Goal: Information Seeking & Learning: Learn about a topic

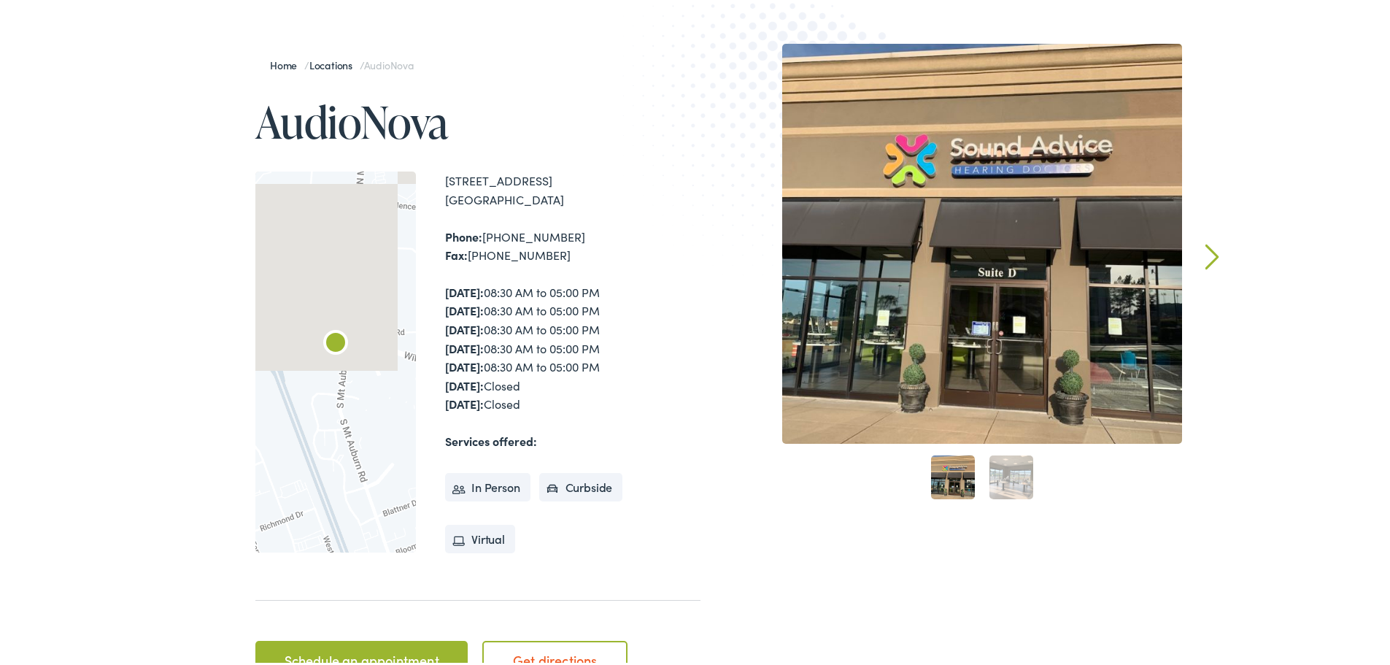
scroll to position [146, 0]
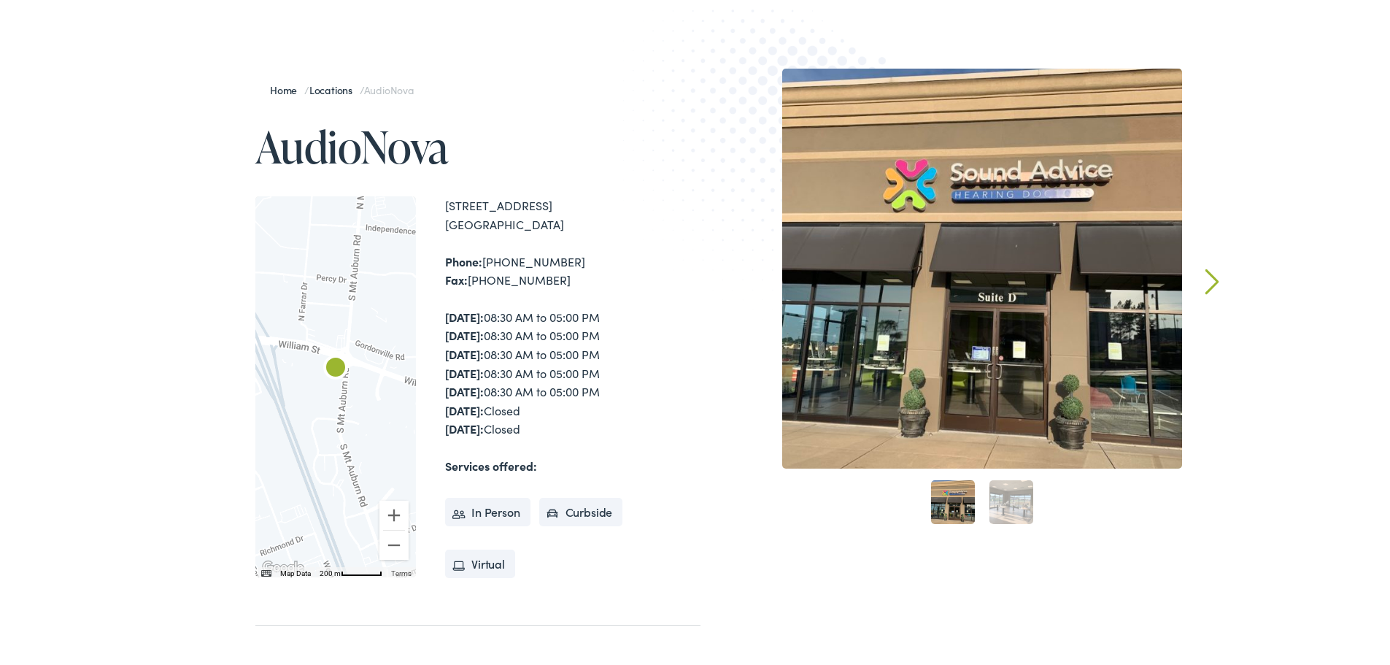
click at [1209, 273] on link "Next" at bounding box center [1212, 279] width 14 height 26
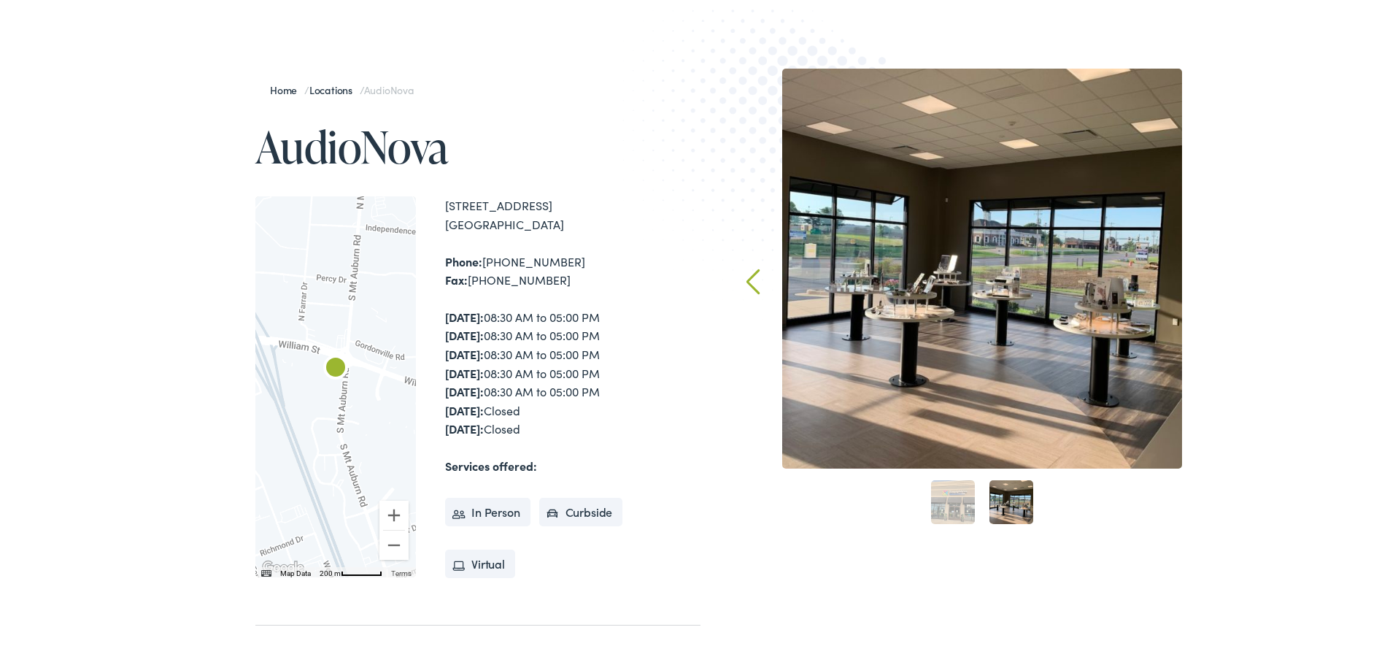
click at [1209, 273] on div "Home / Locations / AudioNova AudioNova ← Move left → Move right ↑ Move up ↓ Mov…" at bounding box center [700, 390] width 1401 height 795
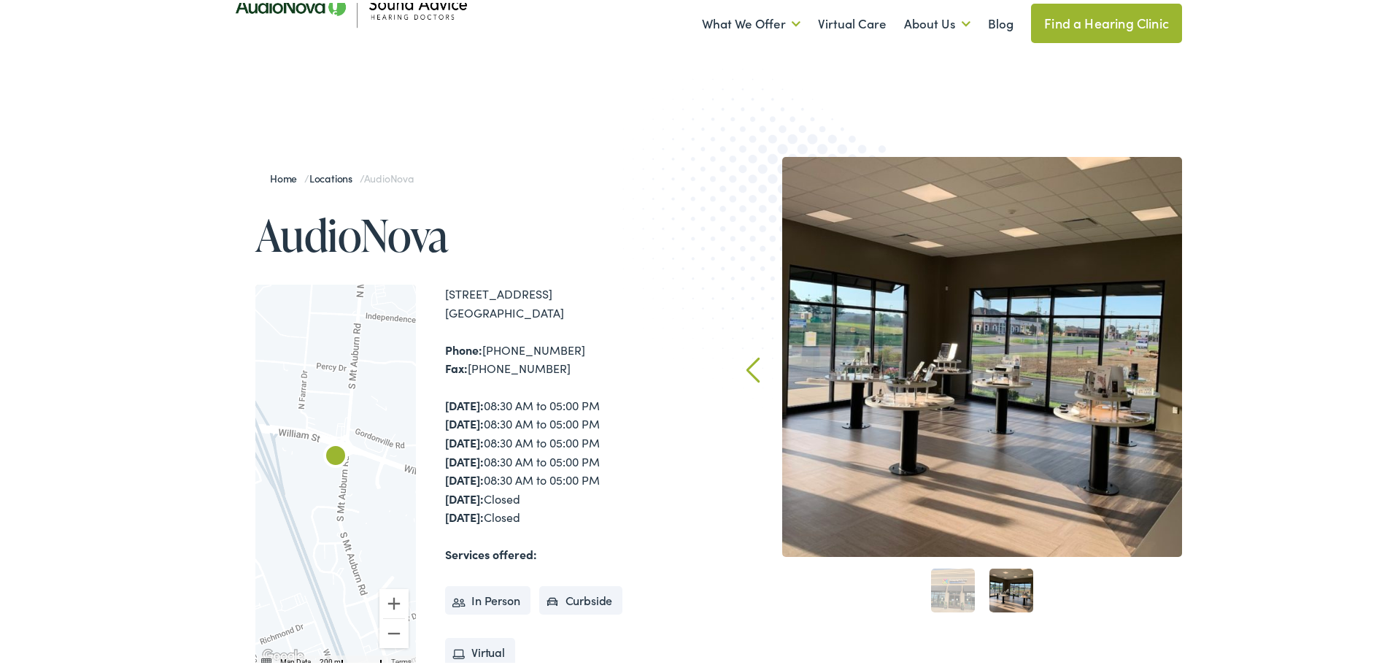
scroll to position [0, 0]
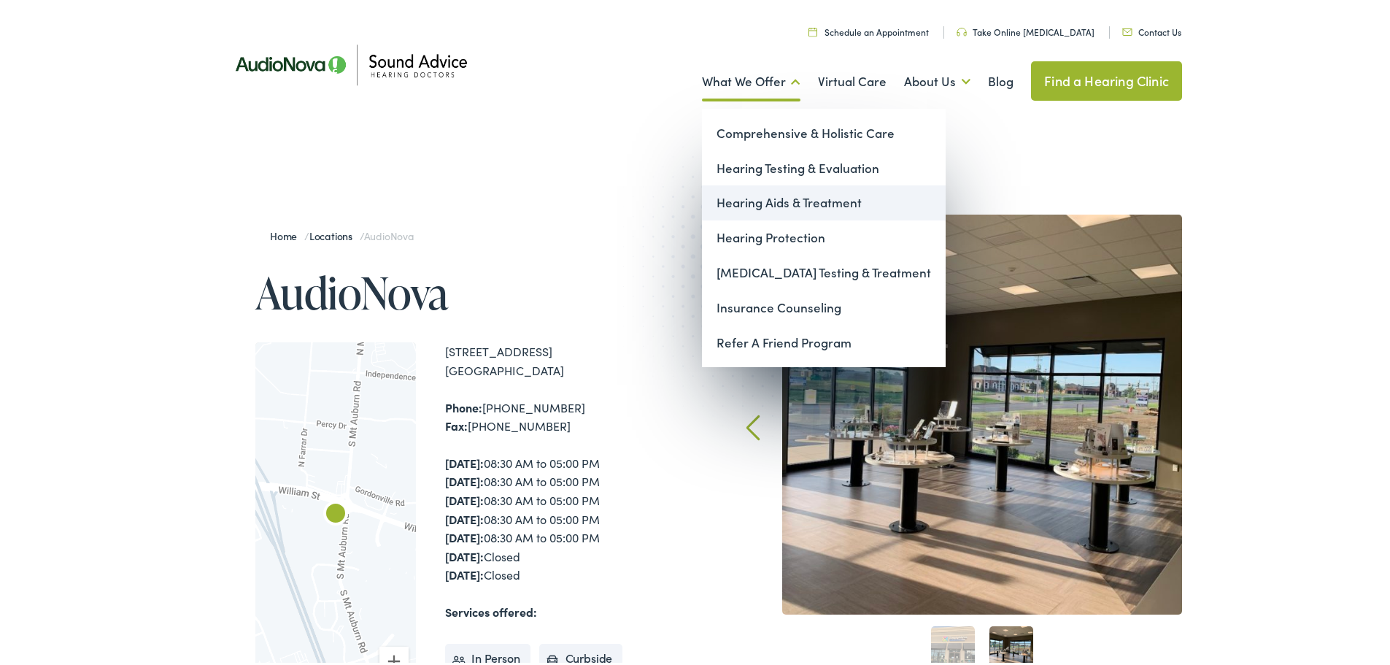
click at [773, 201] on link "Hearing Aids & Treatment" at bounding box center [824, 199] width 244 height 35
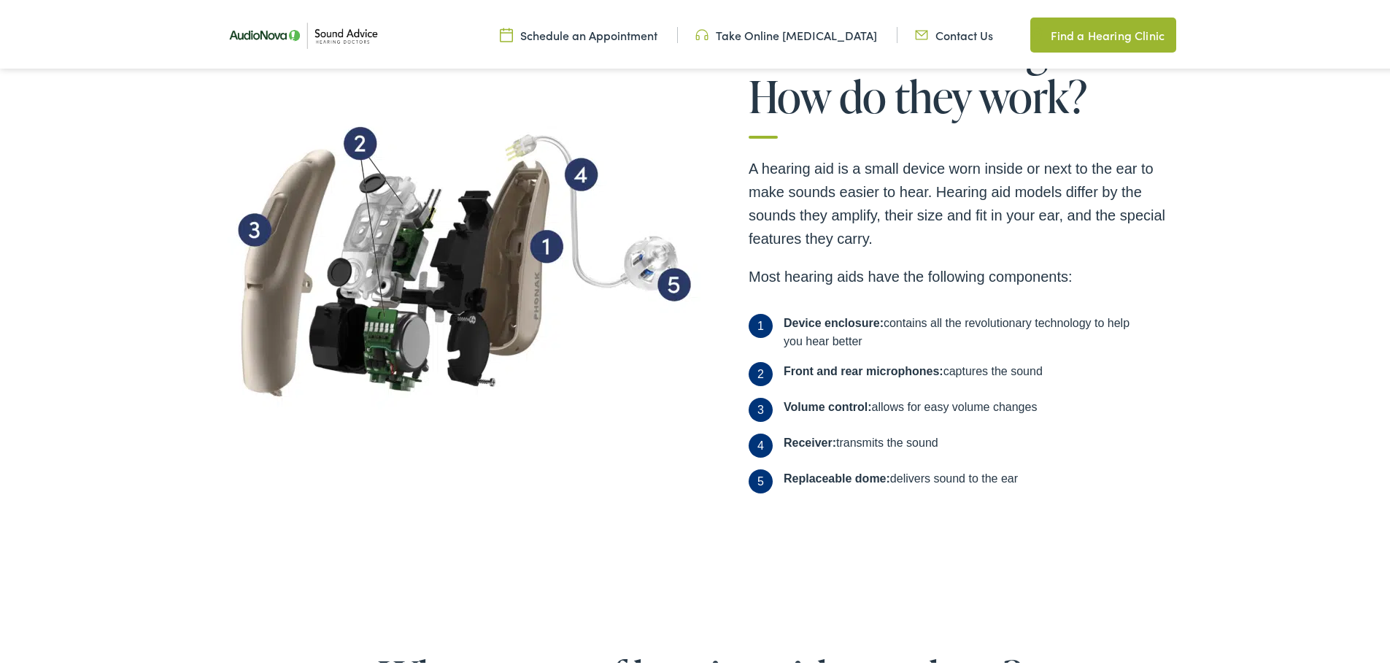
scroll to position [511, 0]
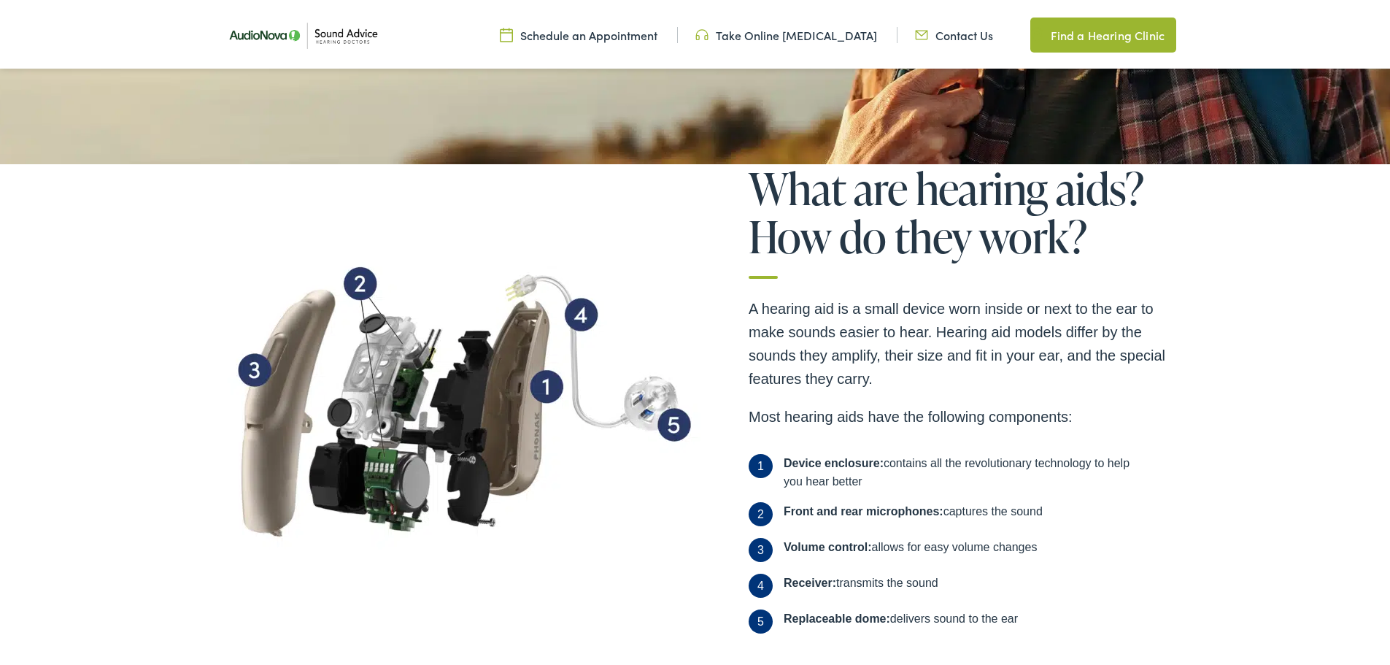
drag, startPoint x: 1016, startPoint y: 617, endPoint x: 737, endPoint y: 291, distance: 428.5
click at [737, 291] on div "What are hearing aids? How do they work? A hearing aid is a small device worn i…" at bounding box center [700, 402] width 963 height 482
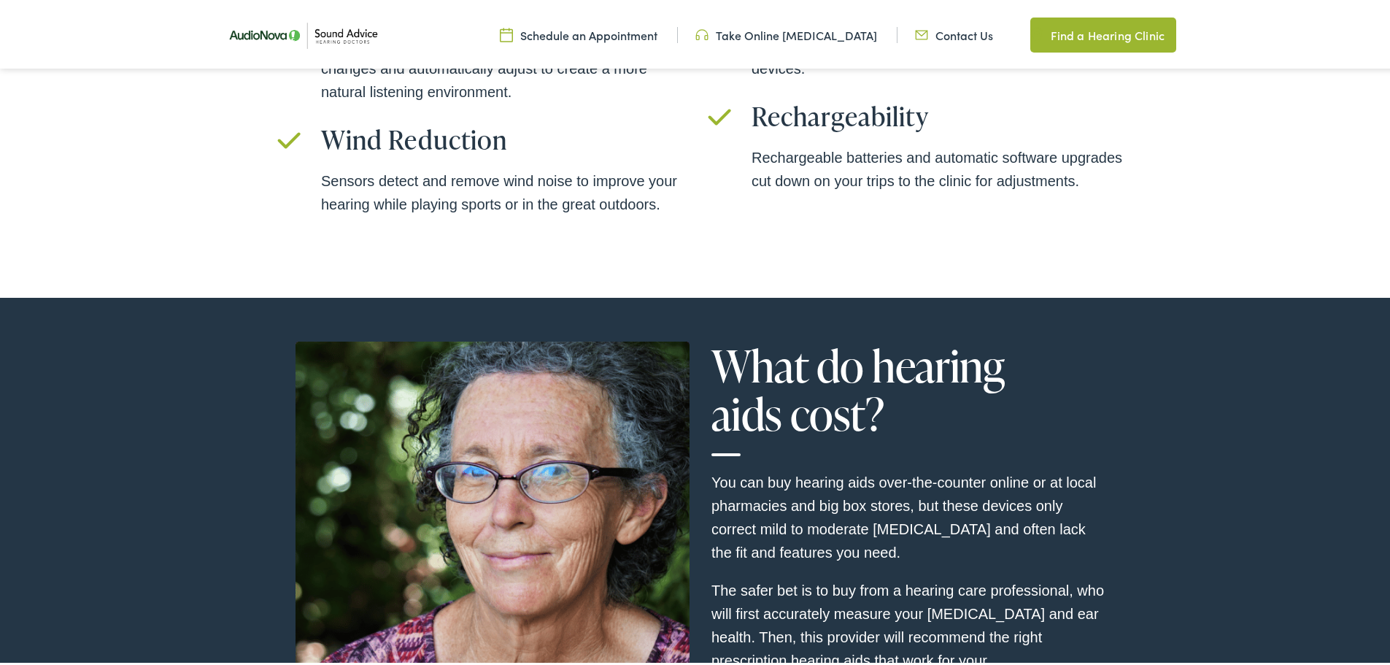
scroll to position [4159, 0]
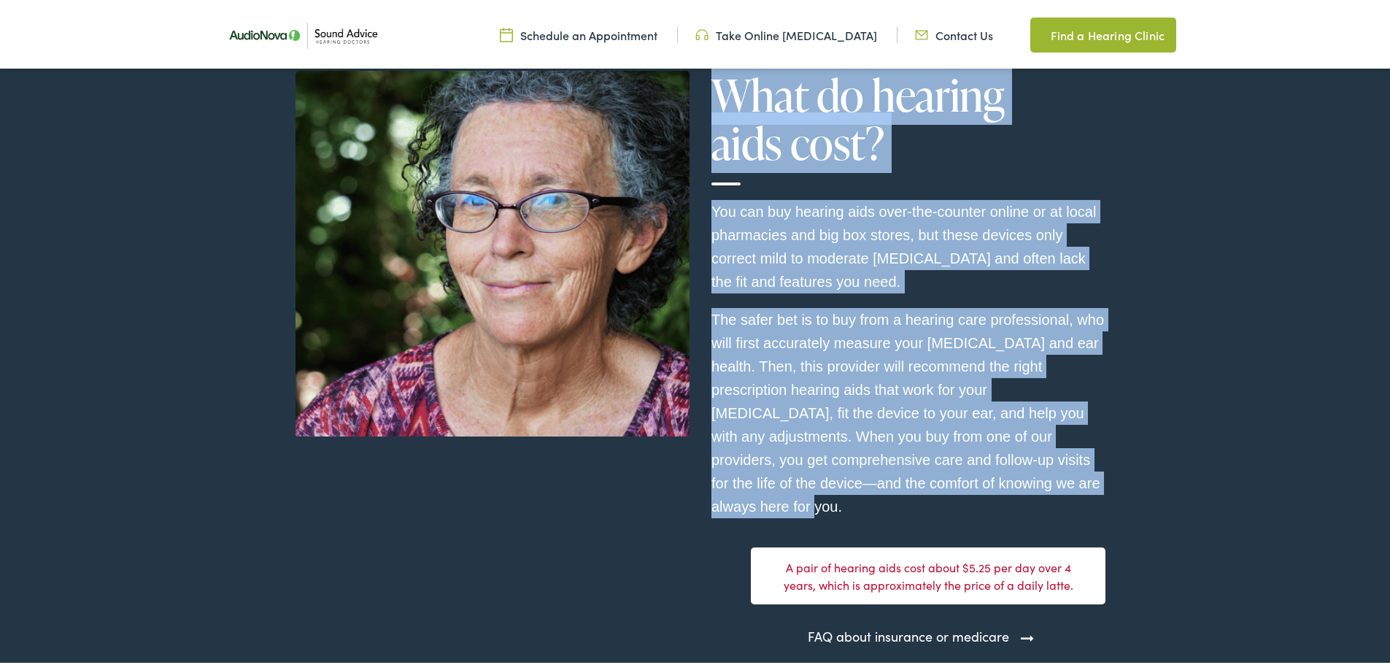
drag, startPoint x: 734, startPoint y: 500, endPoint x: 703, endPoint y: 87, distance: 414.2
click at [703, 87] on div "What do hearing aids cost? You can buy hearing aids over-the-counter online or …" at bounding box center [909, 355] width 416 height 575
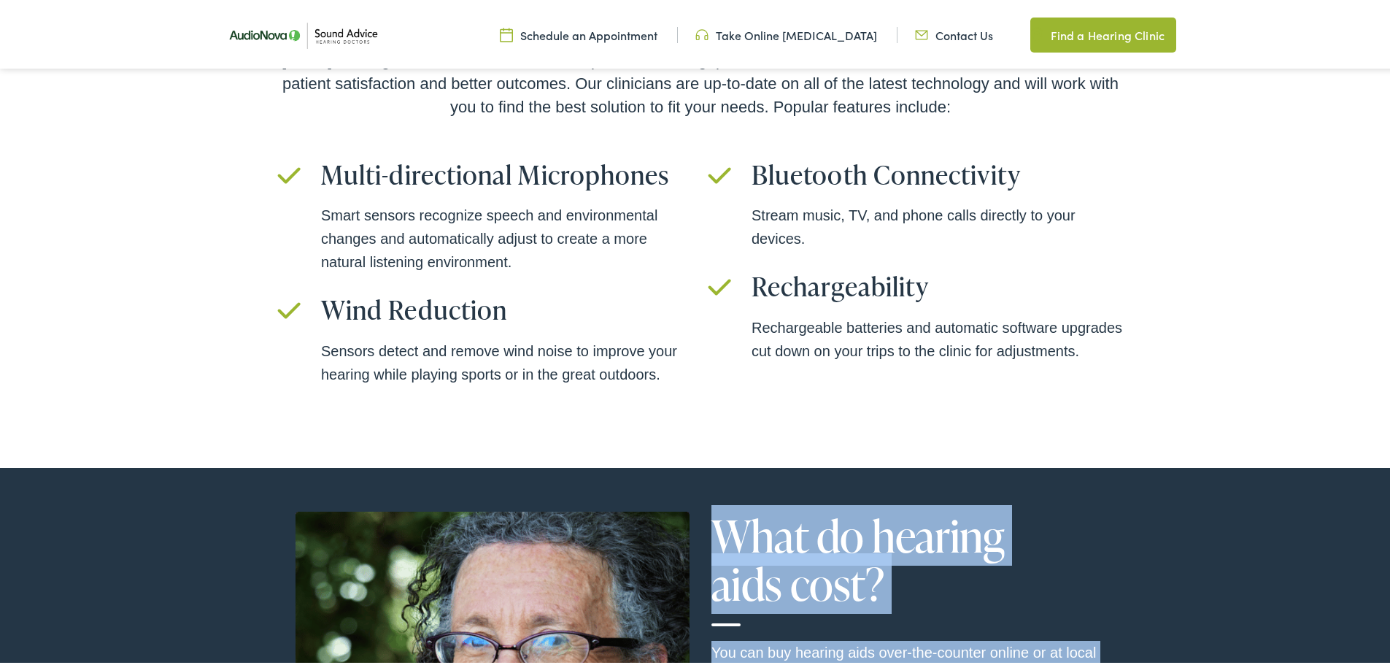
scroll to position [3721, 0]
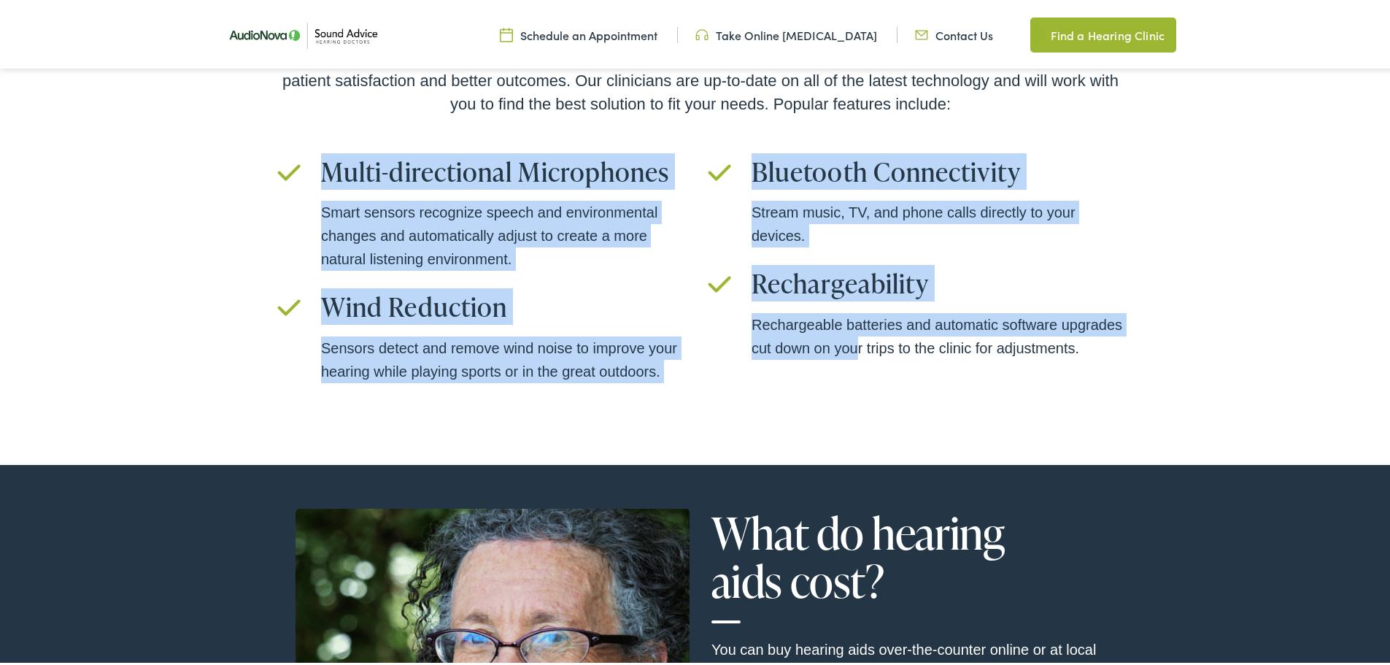
drag, startPoint x: 701, startPoint y: 363, endPoint x: 279, endPoint y: 116, distance: 489.6
click at [279, 116] on div "Today’s hearing aids are more like mini-computers than megaphones, and recent a…" at bounding box center [700, 215] width 846 height 345
click at [641, 372] on ul "Multi-directional Microphones Smart sensors recognize speech and environmental …" at bounding box center [700, 270] width 846 height 235
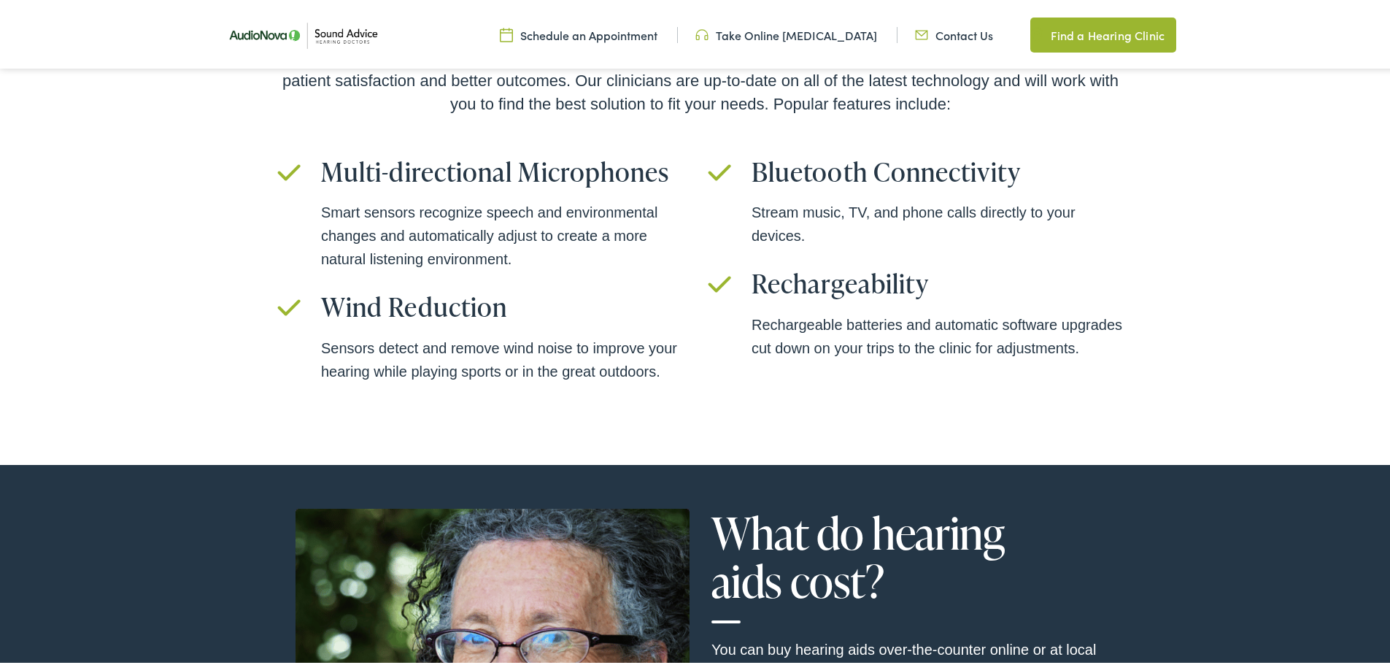
drag, startPoint x: 957, startPoint y: 312, endPoint x: 224, endPoint y: 105, distance: 761.4
click at [224, 105] on div "The Latest in Hearing Aid Technology Today’s hearing aids are more like mini-co…" at bounding box center [700, 177] width 1401 height 568
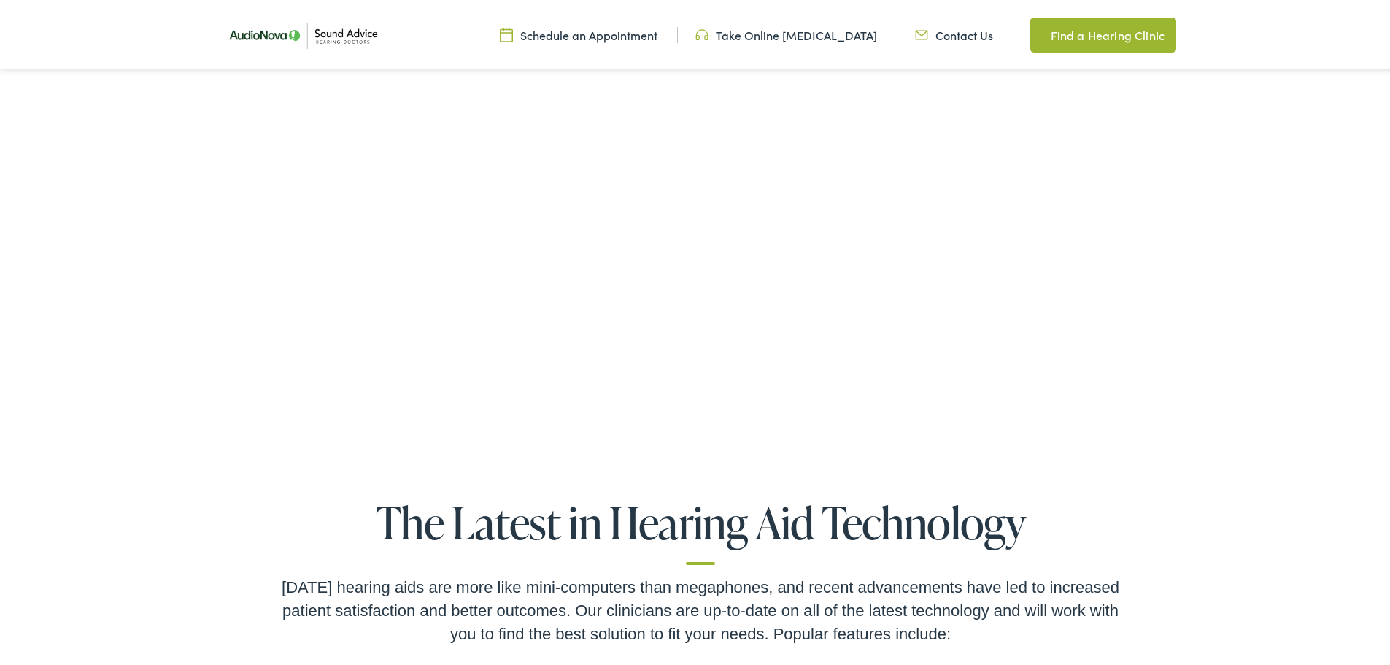
scroll to position [3189, 0]
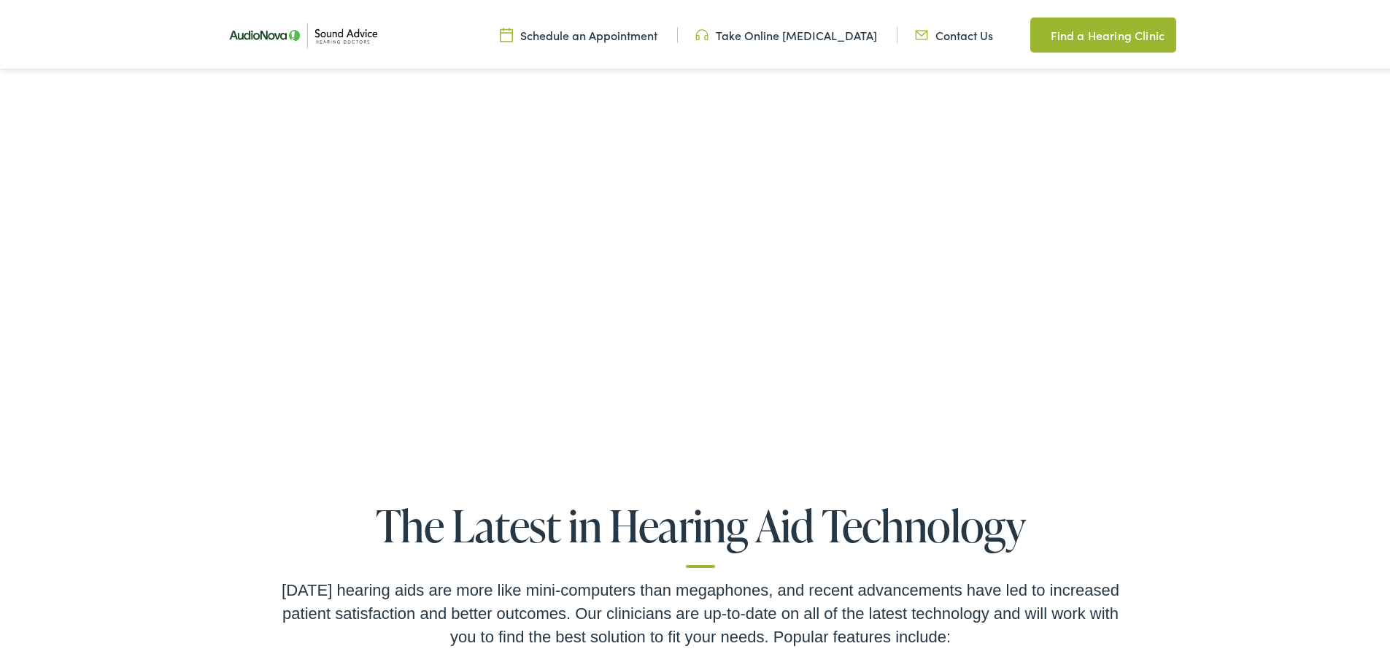
click at [395, 375] on p "=0&amp;&amp;e.left>=0&amp;&amp;e.top<=(window.innerHeight||document.documentEle…" at bounding box center [700, 137] width 1289 height 503
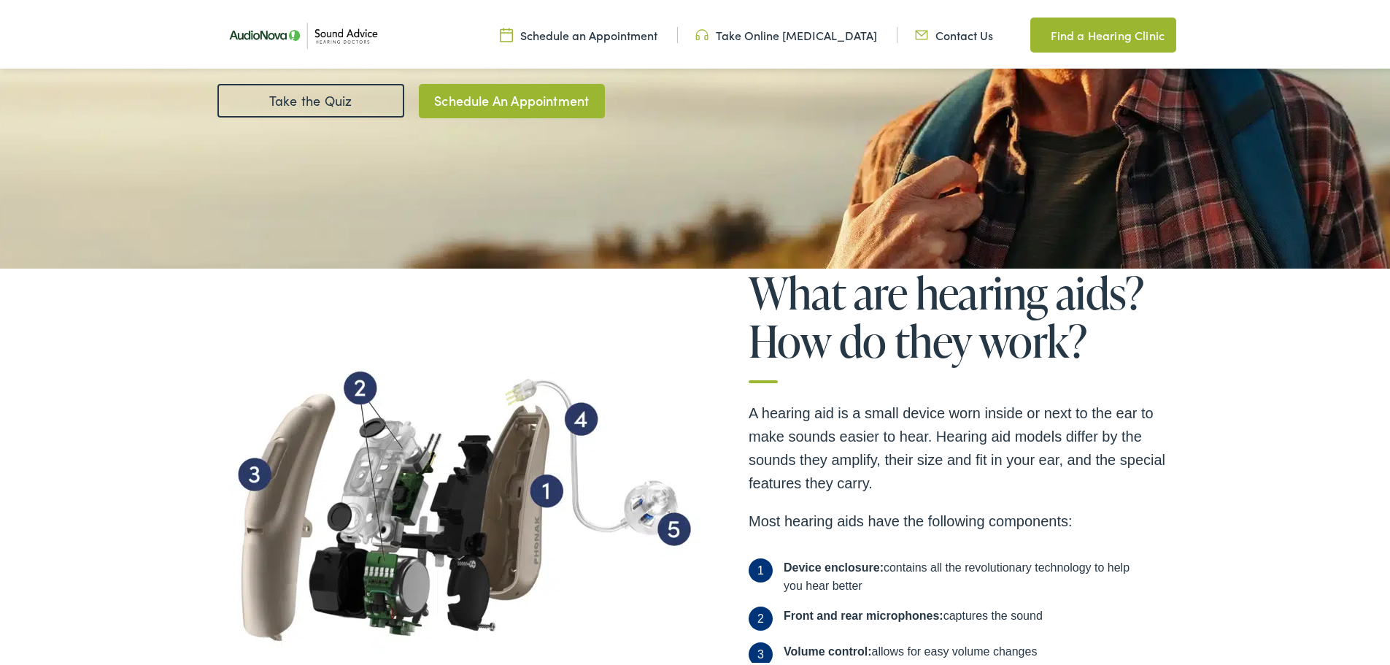
scroll to position [635, 0]
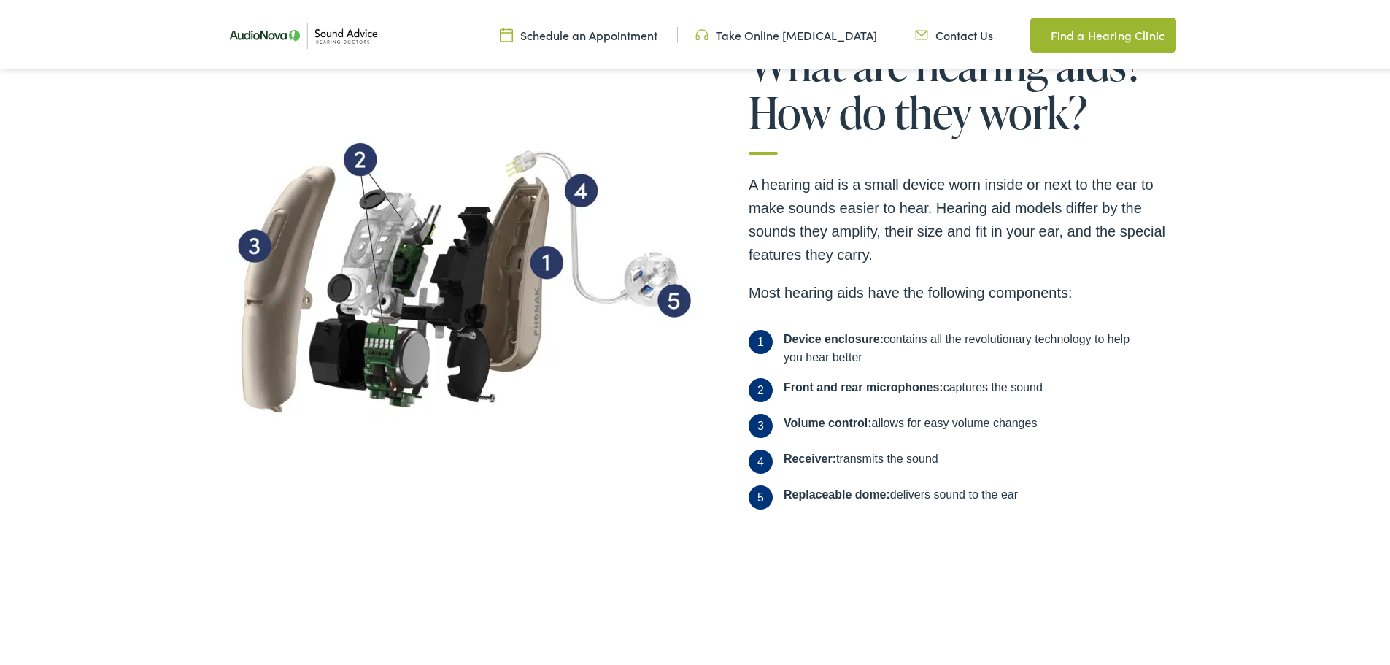
drag, startPoint x: 1062, startPoint y: 496, endPoint x: 695, endPoint y: 260, distance: 437.2
click at [695, 260] on div "What are hearing aids? How do they work? A hearing aid is a small device worn i…" at bounding box center [700, 278] width 963 height 482
click at [656, 456] on img at bounding box center [460, 276] width 482 height 367
click at [1060, 544] on div "What are hearing aids? How do they work? A hearing aid is a small device worn i…" at bounding box center [700, 314] width 1401 height 555
drag, startPoint x: 1033, startPoint y: 500, endPoint x: 676, endPoint y: 212, distance: 458.7
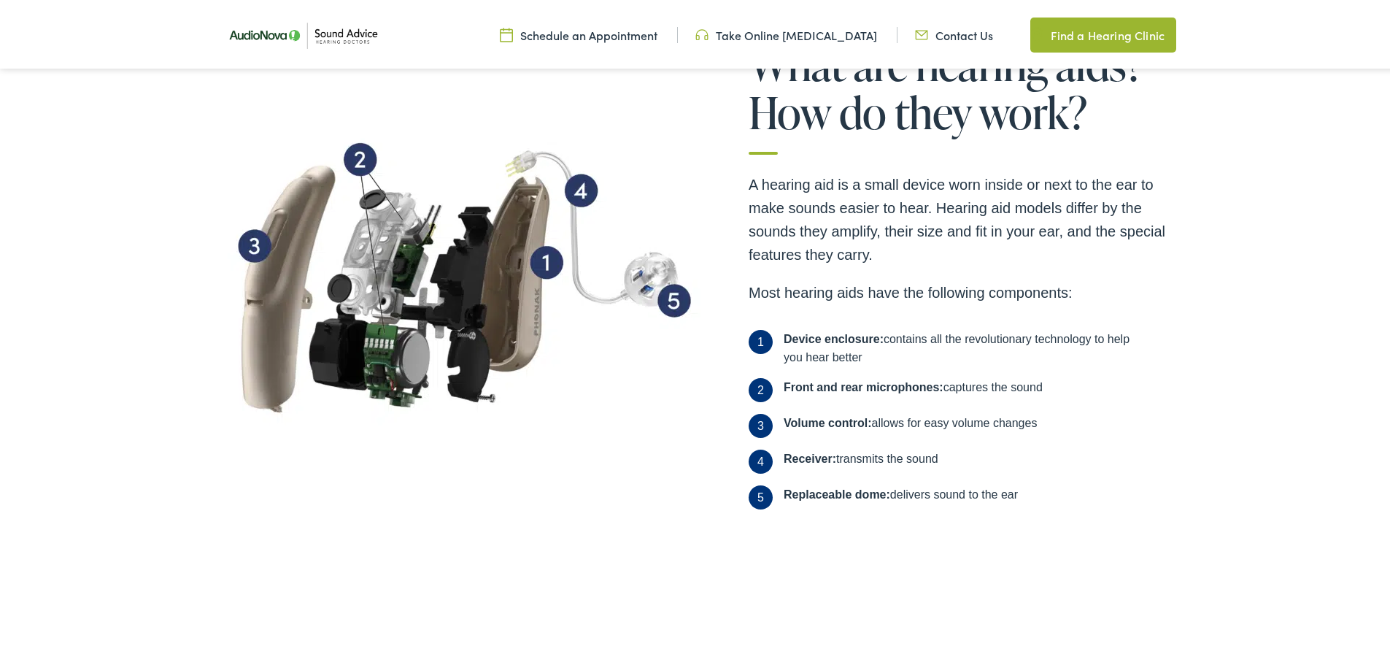
click at [676, 212] on div "What are hearing aids? How do they work? A hearing aid is a small device worn i…" at bounding box center [700, 278] width 963 height 482
click at [668, 455] on img at bounding box center [460, 276] width 482 height 367
click at [1041, 496] on li "5 Replaceable dome: delivers sound to the ear" at bounding box center [965, 494] width 433 height 24
drag, startPoint x: 1011, startPoint y: 492, endPoint x: 696, endPoint y: 115, distance: 491.1
click at [696, 115] on div "What are hearing aids? How do they work? A hearing aid is a small device worn i…" at bounding box center [700, 278] width 963 height 482
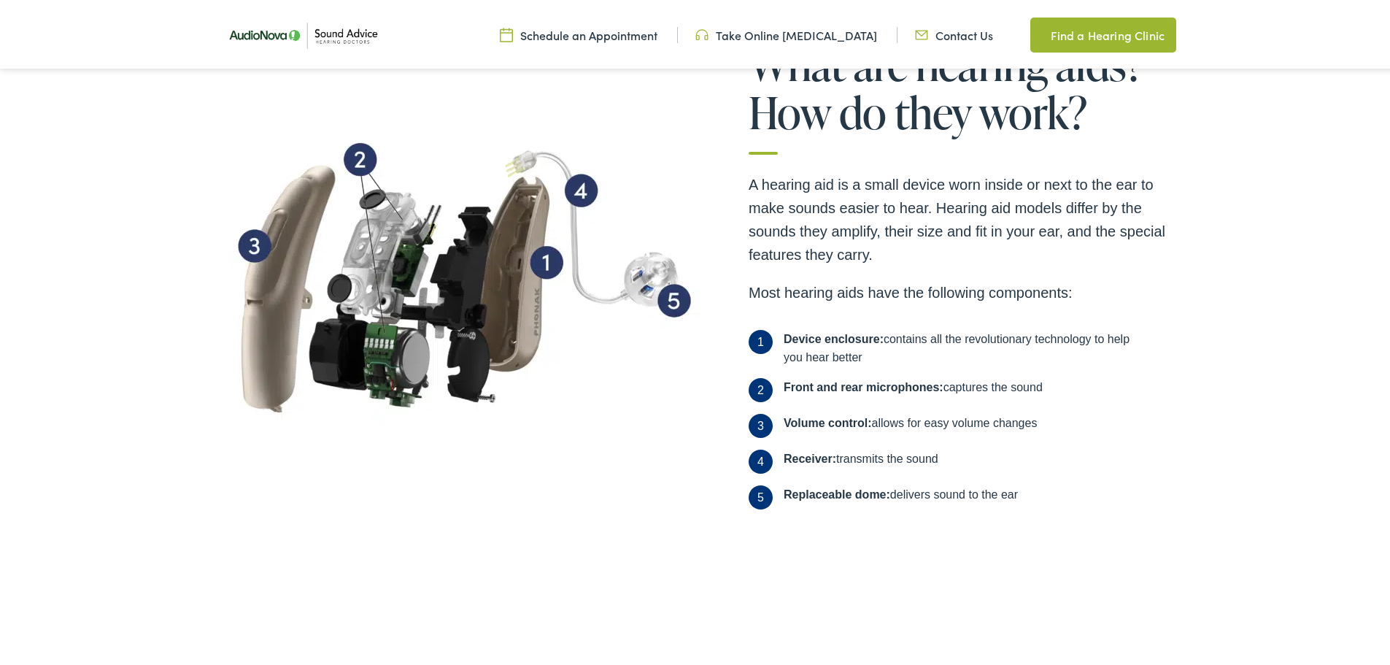
click at [646, 393] on img at bounding box center [460, 276] width 482 height 367
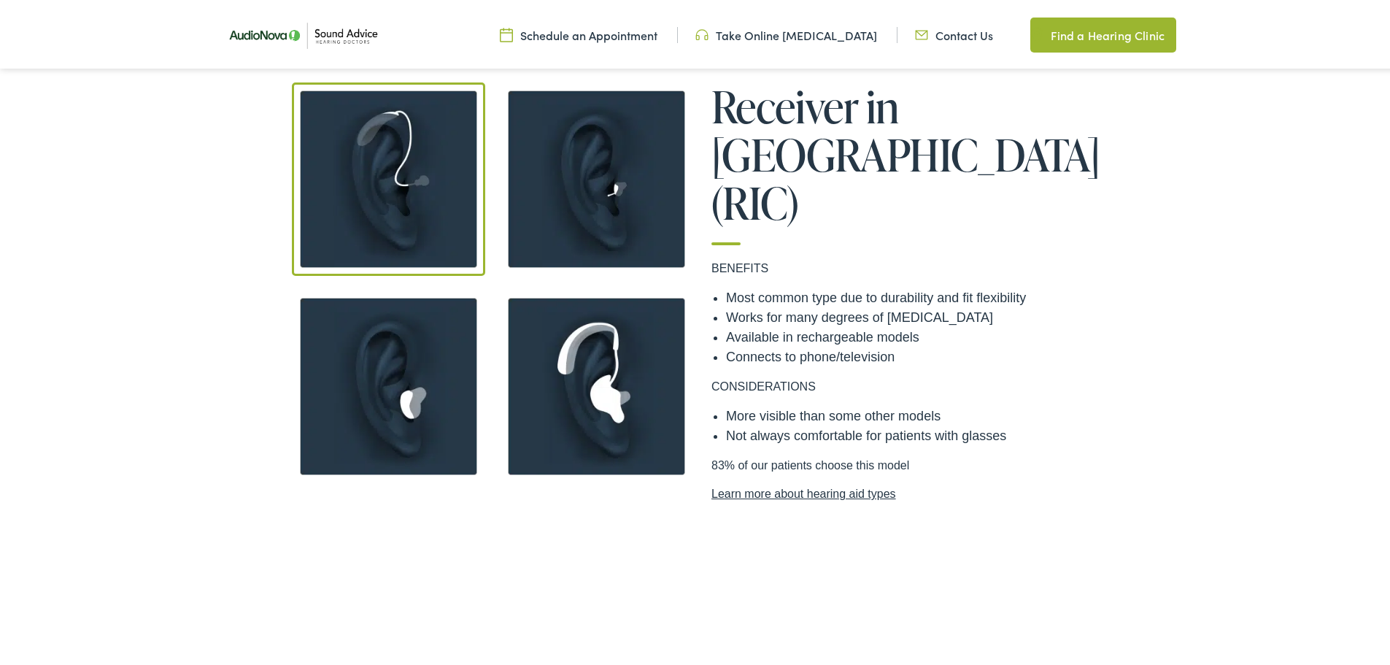
scroll to position [1365, 0]
